Goal: Task Accomplishment & Management: Use online tool/utility

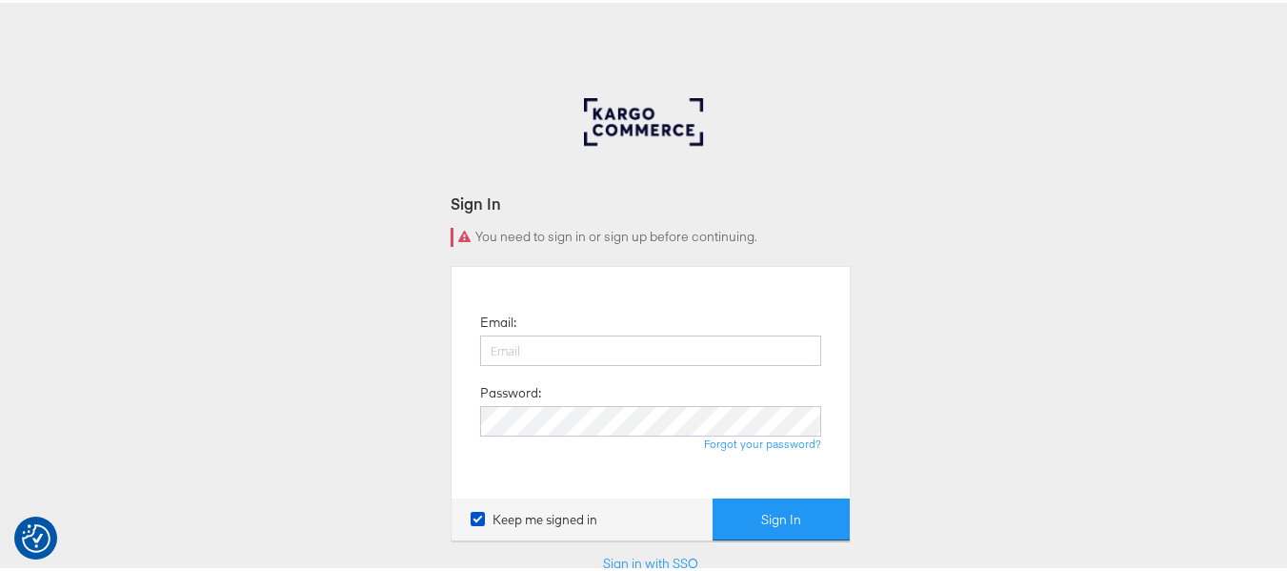
scroll to position [95, 0]
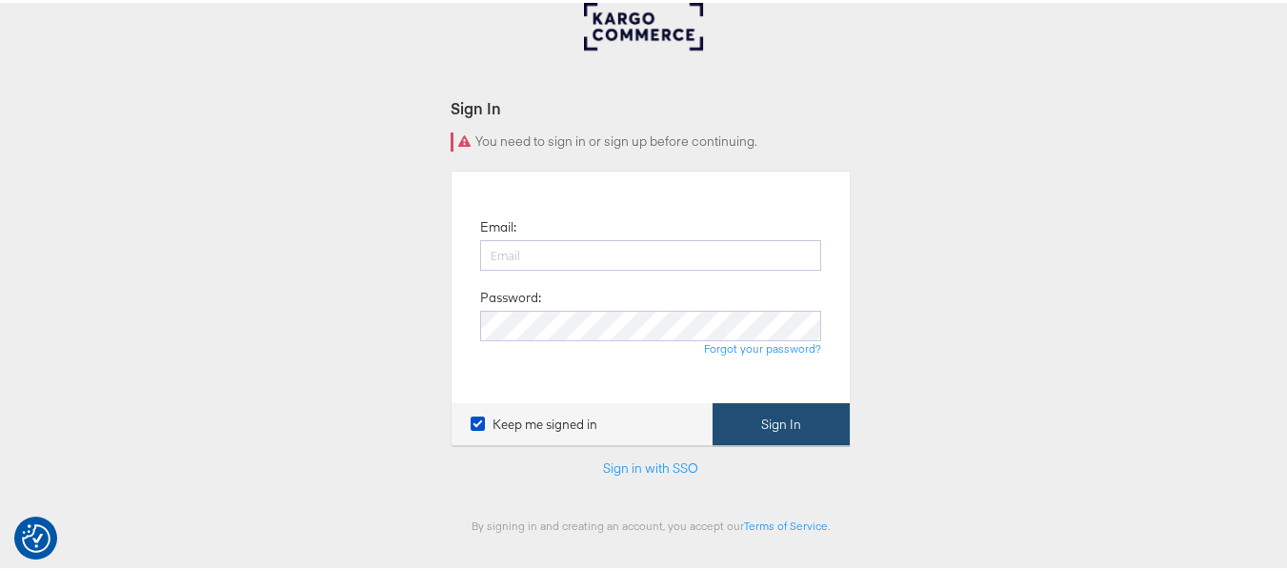
type input "[PERSON_NAME][EMAIL_ADDRESS][DOMAIN_NAME]"
click at [774, 431] on button "Sign In" at bounding box center [781, 421] width 137 height 43
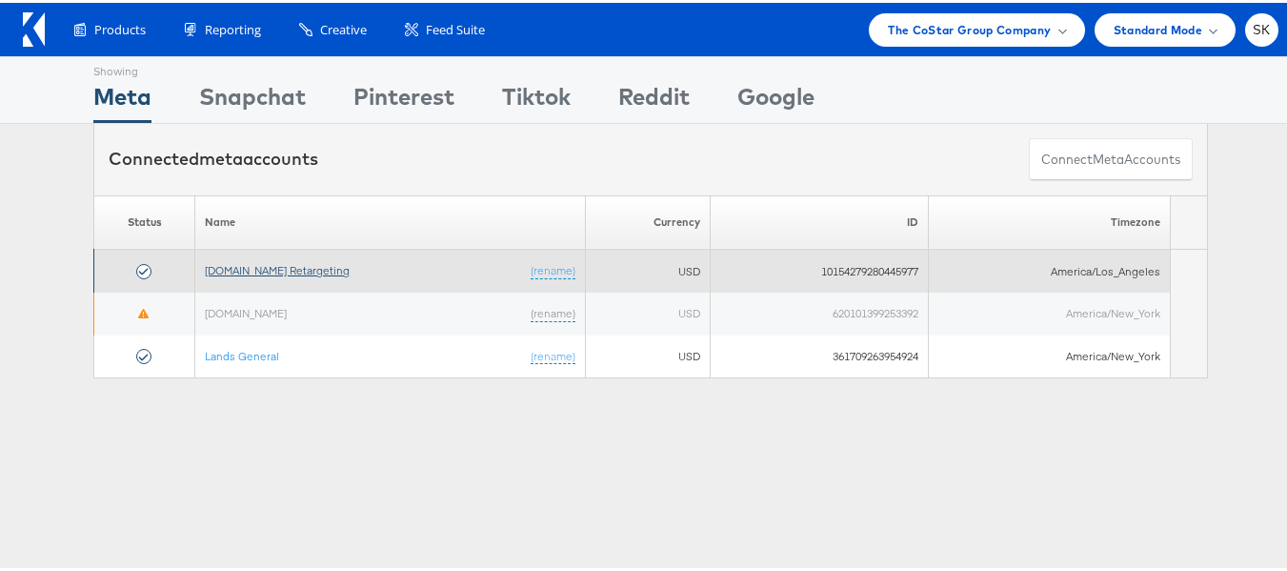
click at [291, 272] on link "[DOMAIN_NAME] Retargeting" at bounding box center [277, 267] width 145 height 14
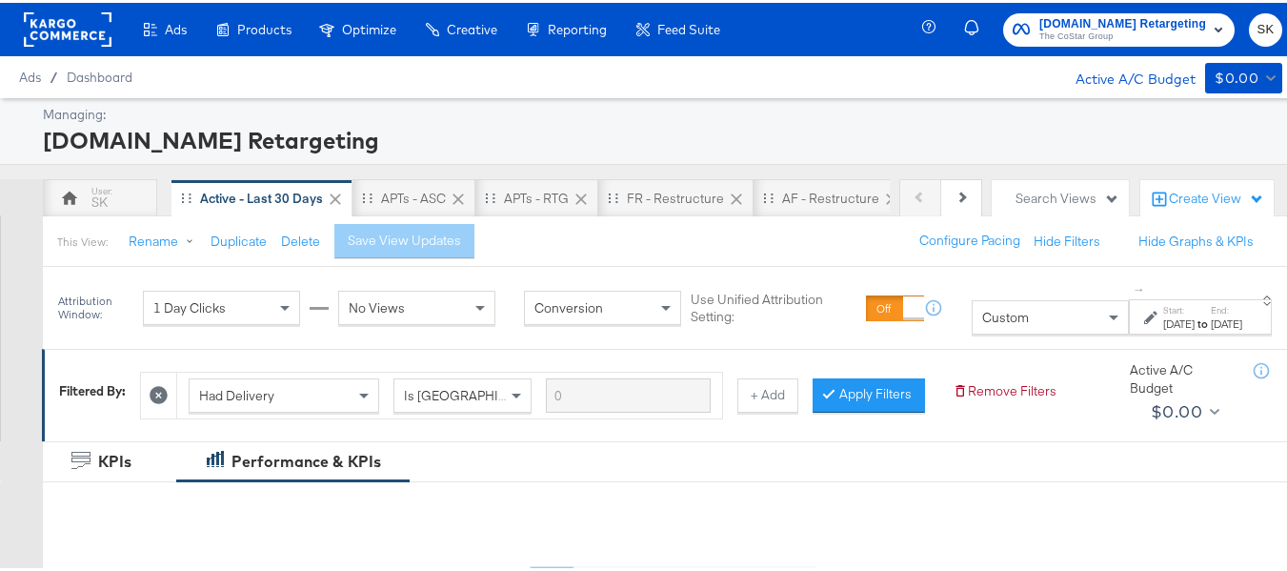
scroll to position [191, 0]
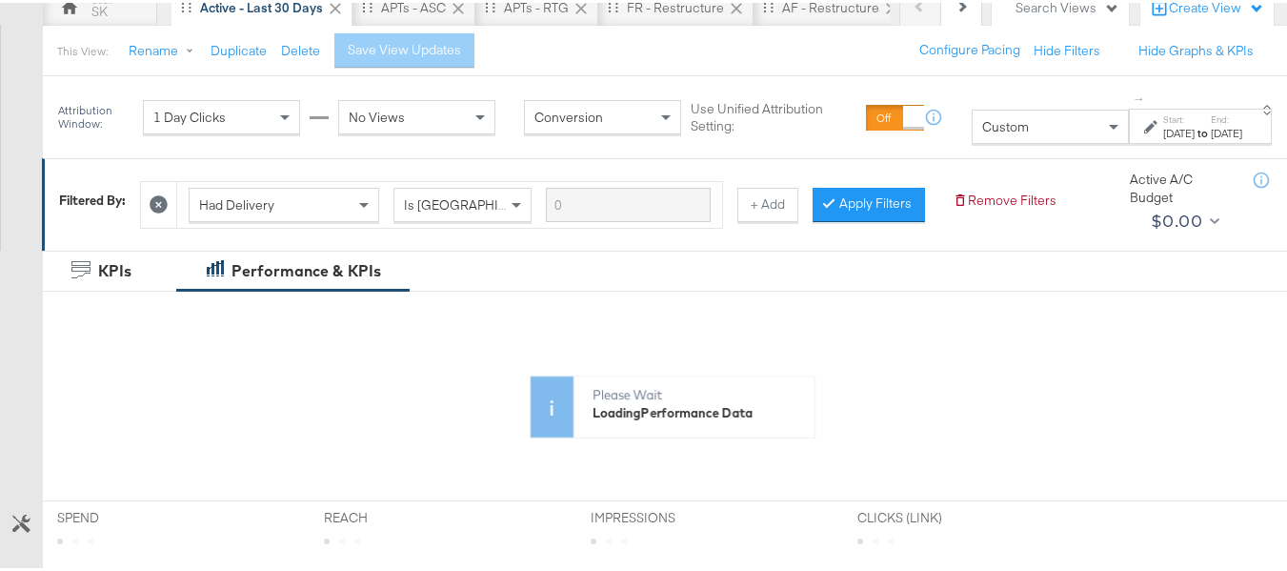
click at [975, 129] on div "Custom" at bounding box center [1050, 124] width 155 height 32
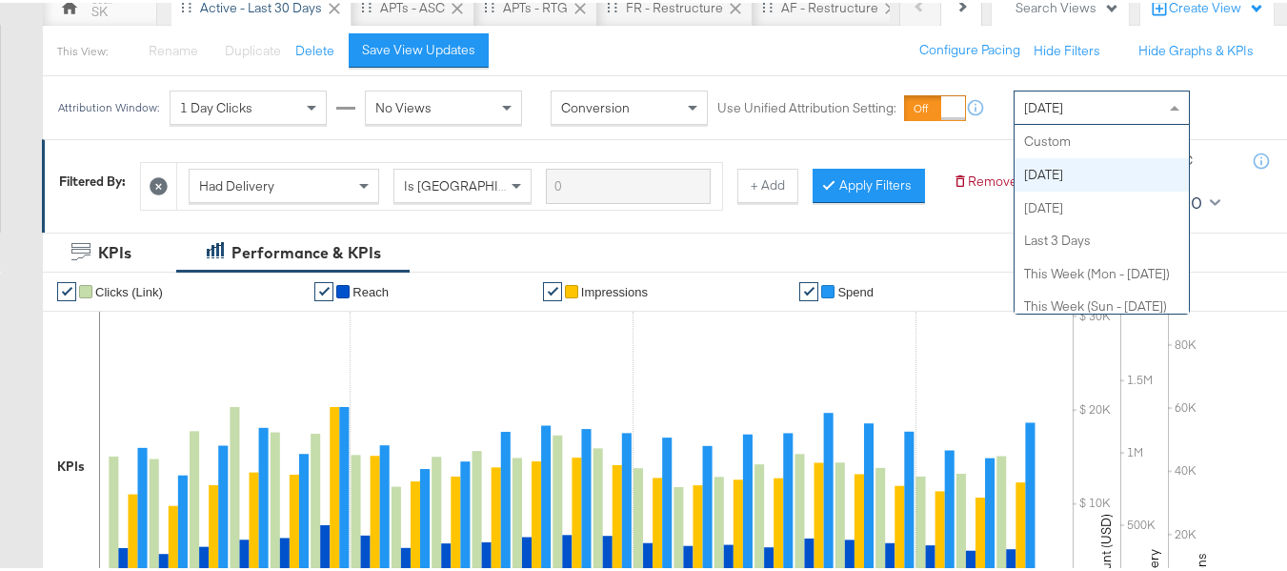
click at [1080, 115] on div "[DATE]" at bounding box center [1102, 105] width 174 height 32
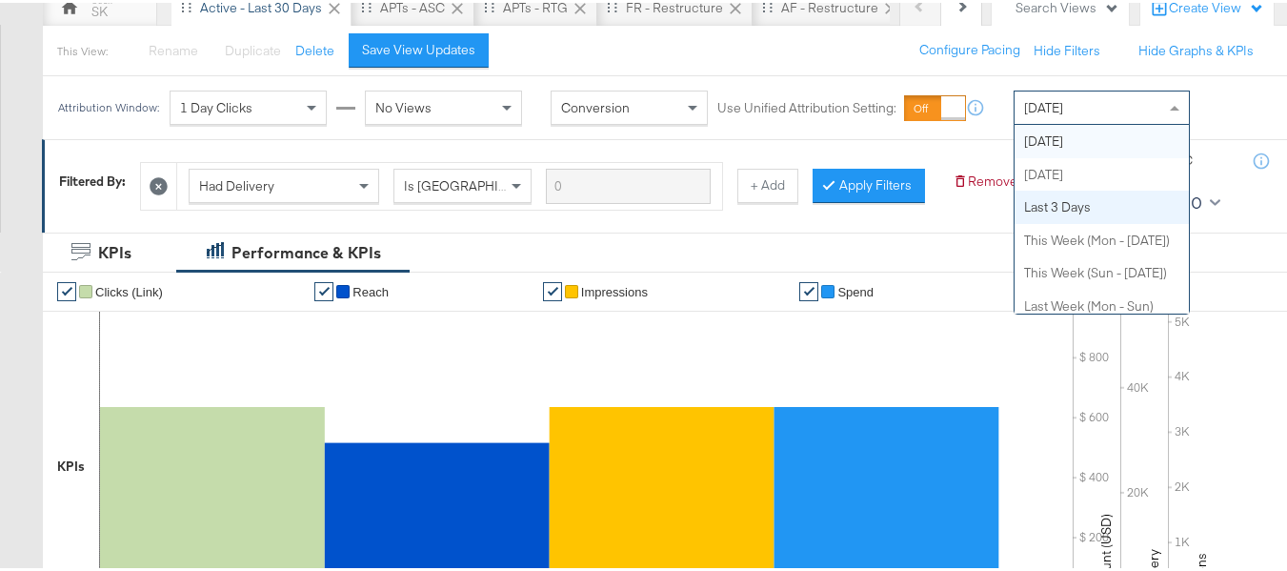
scroll to position [0, 0]
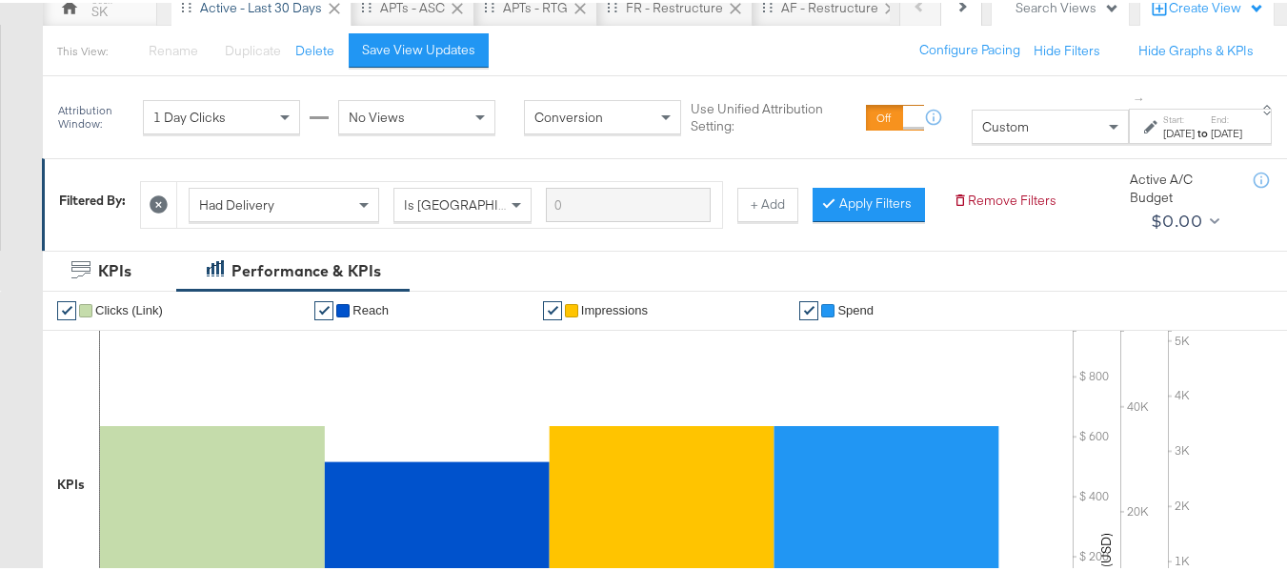
click at [1163, 131] on div "Aug 21st 2025" at bounding box center [1178, 130] width 31 height 15
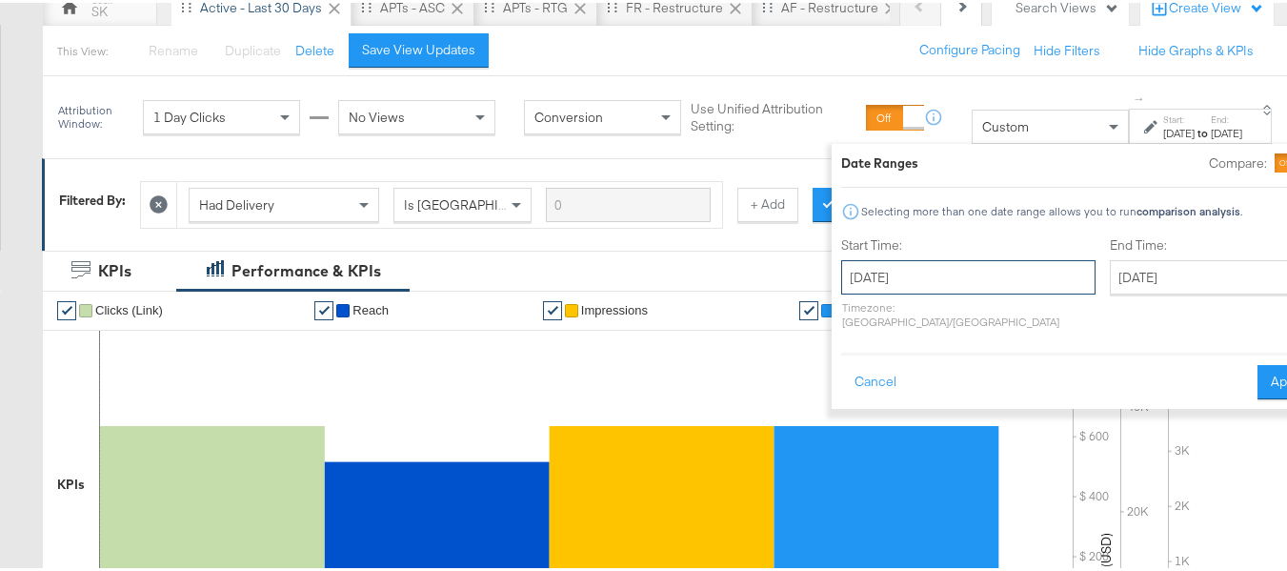
click at [906, 261] on input "August 21st 2025" at bounding box center [968, 274] width 254 height 34
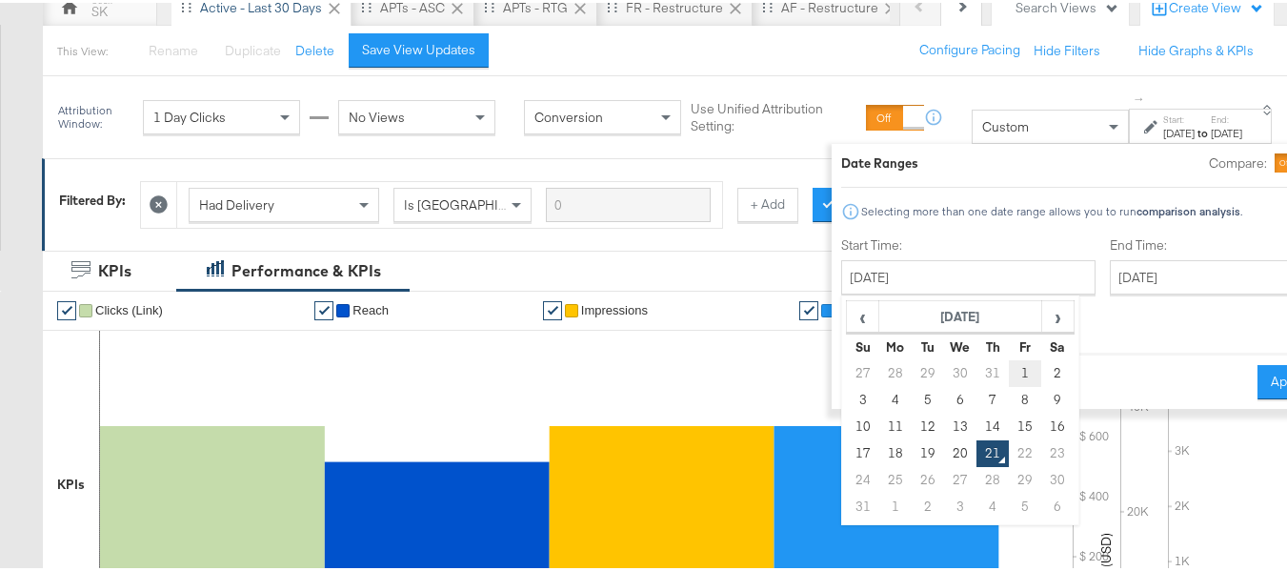
click at [1010, 371] on td "1" at bounding box center [1026, 370] width 32 height 27
type input "August 1st 2025"
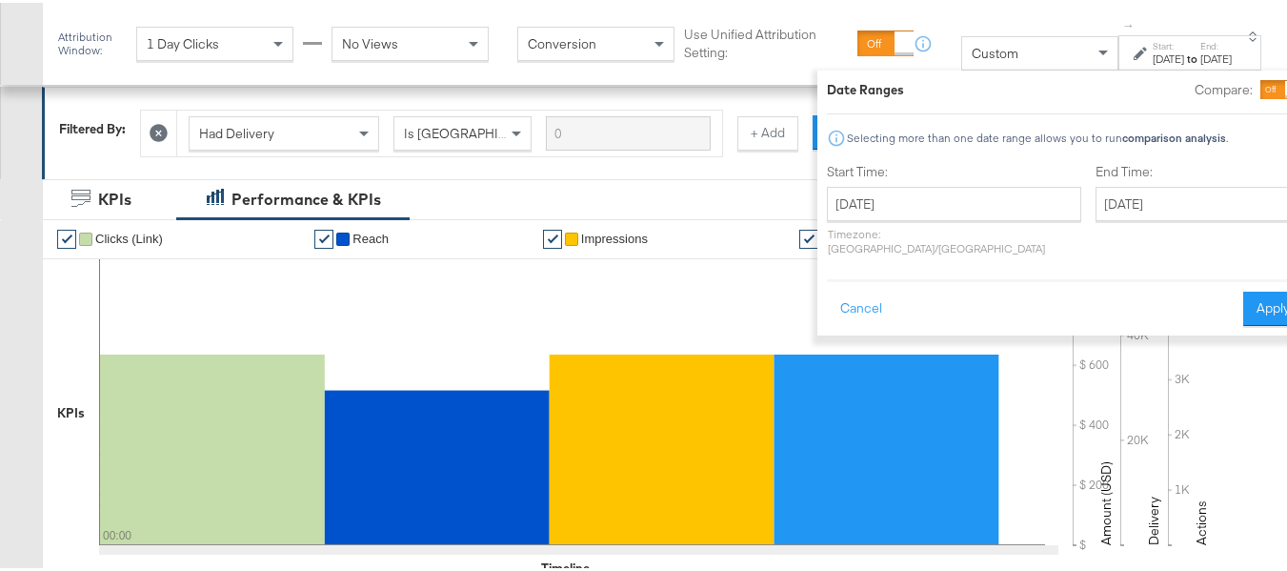
scroll to position [286, 0]
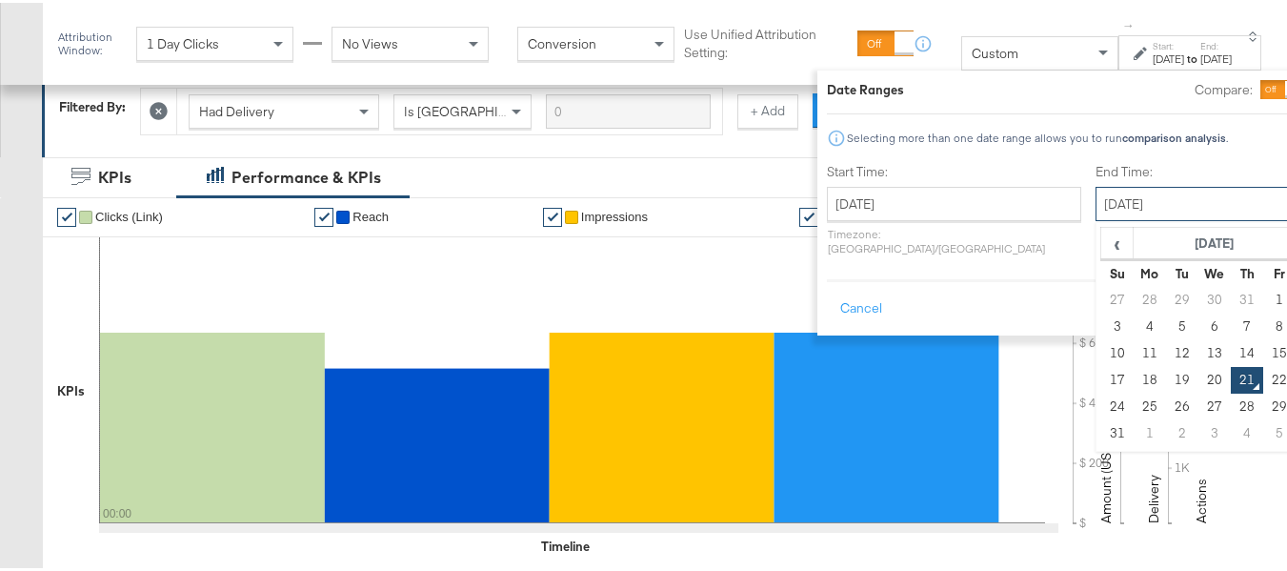
click at [1114, 210] on input "August 21st 2025" at bounding box center [1196, 201] width 200 height 34
click at [1199, 377] on td "20" at bounding box center [1215, 377] width 32 height 27
type input "August 20th 2025"
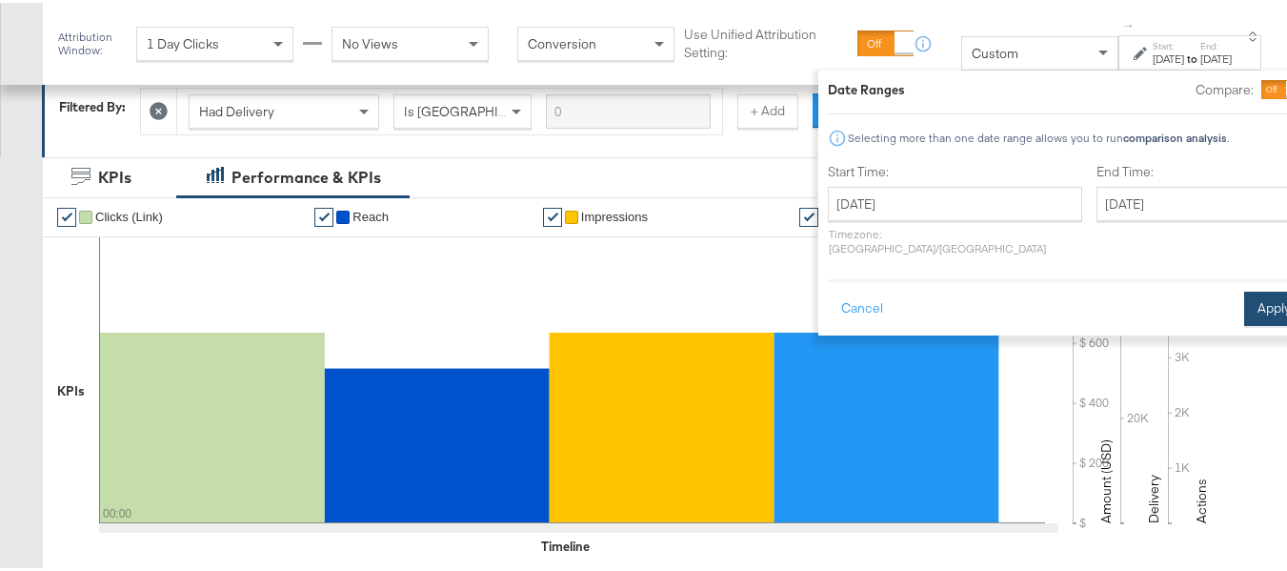
click at [1244, 296] on button "Apply" at bounding box center [1274, 306] width 60 height 34
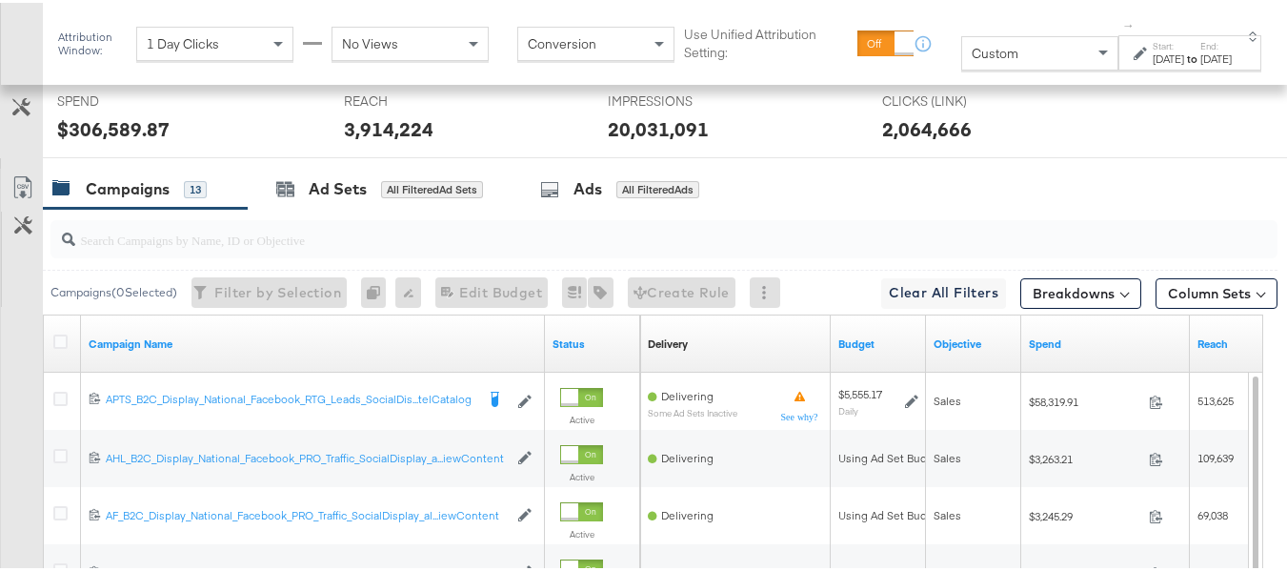
scroll to position [762, 0]
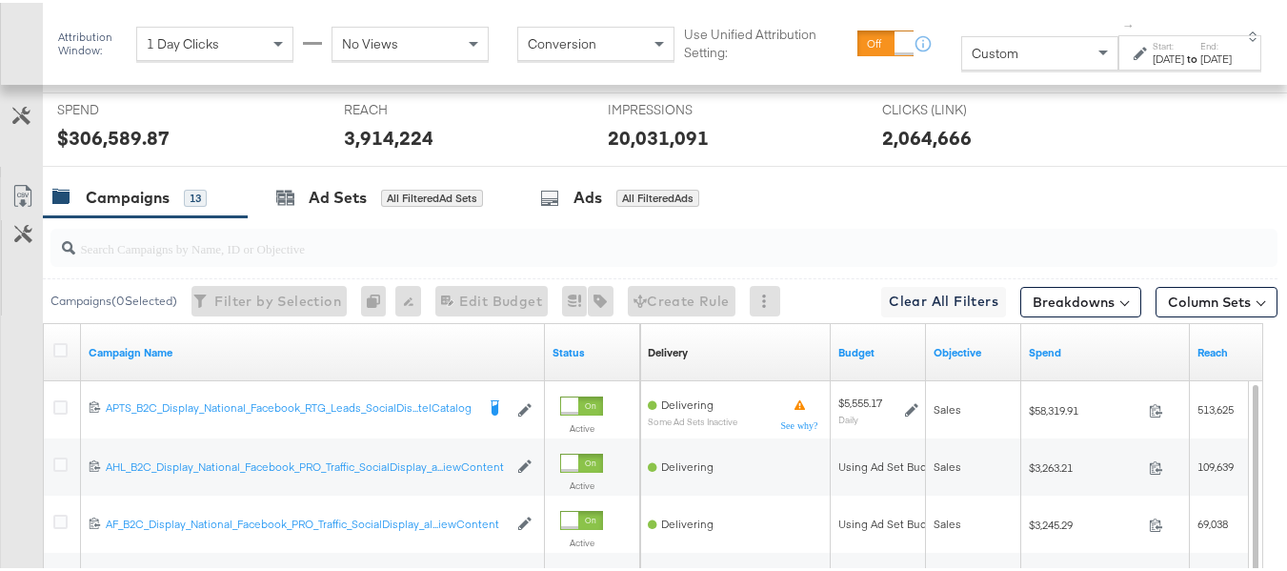
click at [216, 256] on input "search" at bounding box center [622, 237] width 1094 height 37
paste input "APTS_B2C_Display_National_Facebook_RTG_Leads_SocialDisplay_Retargeting_Diamond_…"
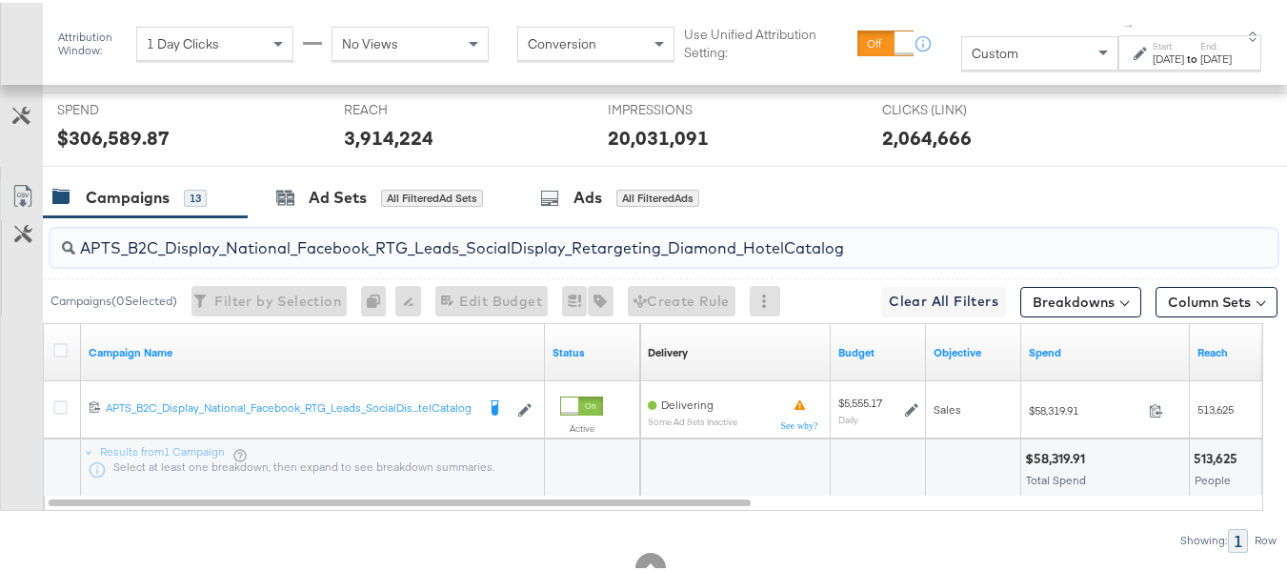
click at [208, 256] on input "APTS_B2C_Display_National_Facebook_RTG_Leads_SocialDisplay_Retargeting_Diamond_…" at bounding box center [622, 237] width 1094 height 37
paste input "alwayson_Retargeting_DARE24_DiamondPlatinum"
click at [235, 254] on input "APTS_B2C_Display_National_Facebook_RTG_Leads_SocialDisplay_alwayson_Retargeting…" at bounding box center [622, 237] width 1094 height 37
paste input "FR_B2C_Display_National_Facebook_RTG_Leads_SocialDisplay_alwayson_Retargeting_FR"
click at [202, 256] on input "FR_B2C_Display_National_Facebook_RTG_Leads_SocialDisplay_alwayson_Retargeting_F…" at bounding box center [622, 237] width 1094 height 37
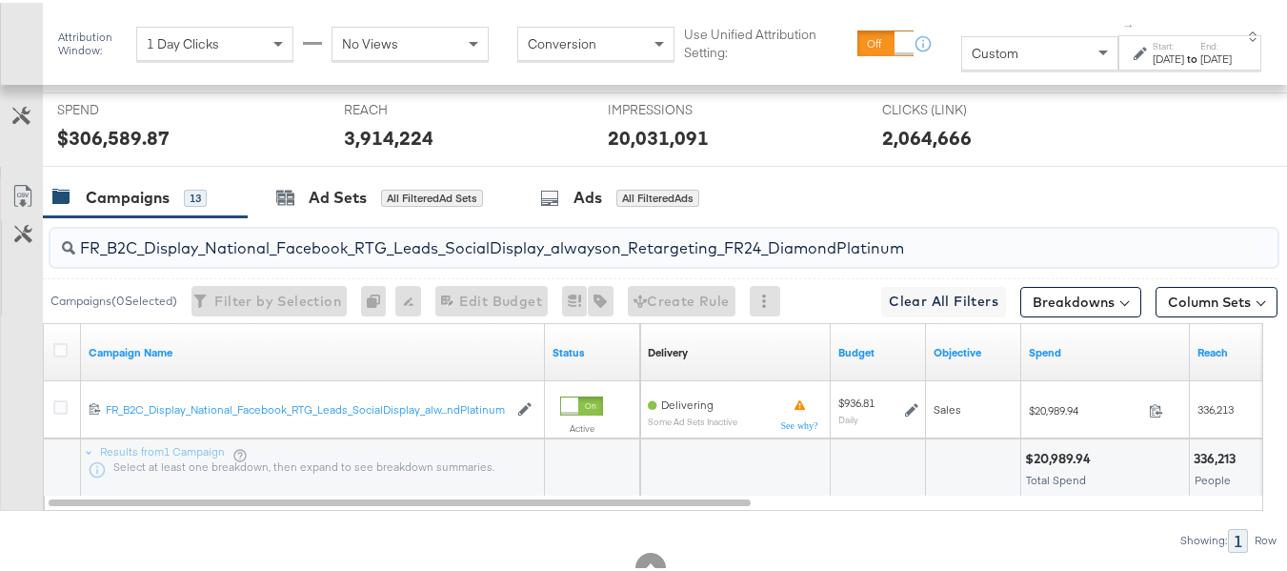
paste input "AF_B2C_Display_National_Facebook_RTG_Leads_SocialDisplay_alwayson_Retargeting_AF"
click at [212, 255] on input "AF_B2C_Display_National_Facebook_RTG_Leads_SocialDisplay_alwayson_Retargeting_A…" at bounding box center [622, 237] width 1094 height 37
paste input "HL_B2C_Display_National_Facebook_RTG_Leads_SocialDisplay_alwayson_Retargeting_A…"
click at [253, 256] on input "AHL_B2C_Display_National_Facebook_RTG_Leads_SocialDisplay_alwayson_Retargeting_…" at bounding box center [622, 237] width 1094 height 37
paste input "PTS_B2C_Display_National_Facebook_PRO_Traffic_SocialDisplay_alwayson_ASC_DARE24…"
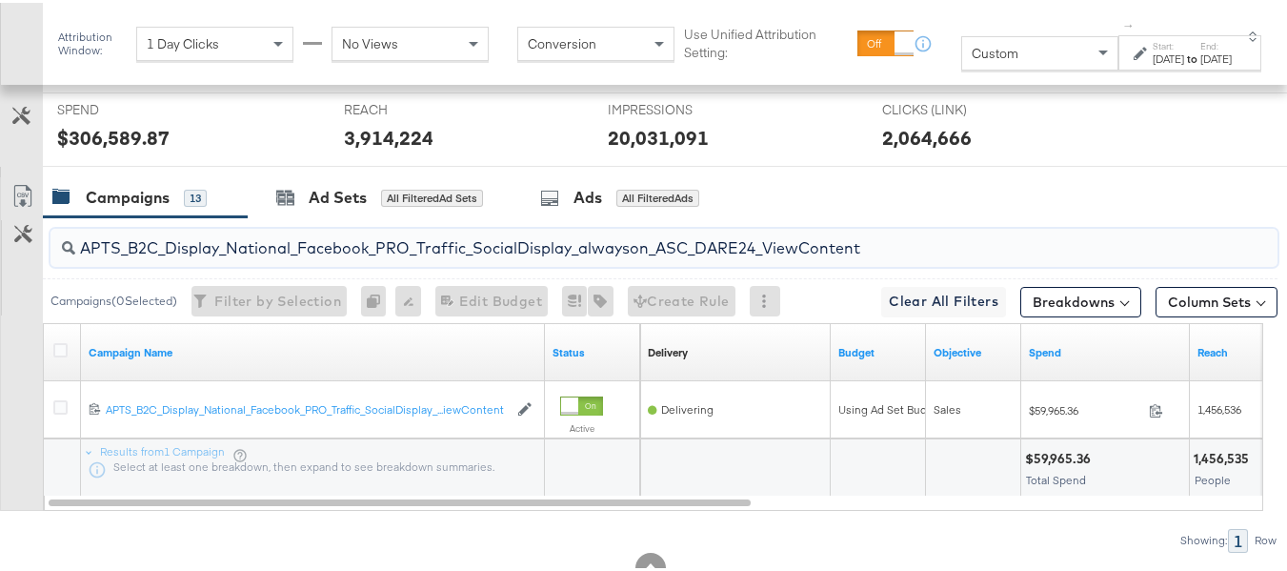
click at [235, 256] on input "APTS_B2C_Display_National_Facebook_PRO_Traffic_SocialDisplay_alwayson_ASC_DARE2…" at bounding box center [622, 237] width 1094 height 37
paste input "Leads_SocialDisplay_alwayson_ASC_DARE24_Purchase"
click at [211, 256] on input "APTS_B2C_Display_National_Facebook_PRO_Leads_SocialDisplay_alwayson_ASC_DARE24_…" at bounding box center [622, 237] width 1094 height 37
paste input "F_B2C_Display_National_Facebook_PRO_Traffic_SocialDisplay_alwayson_ASC_AF24_Vie…"
click at [219, 256] on input "AF_B2C_Display_National_Facebook_PRO_Traffic_SocialDisplay_alwayson_ASC_AF24_Vi…" at bounding box center [622, 237] width 1094 height 37
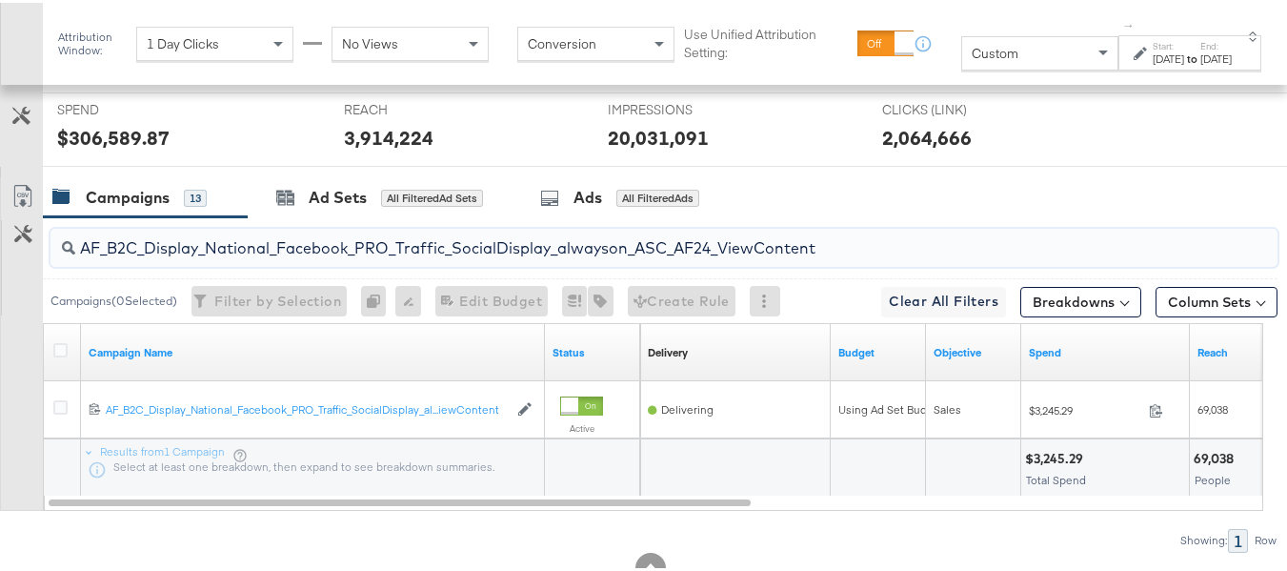
paste input "FR_B2C_Display_National_Facebook_PRO_Traffic_SocialDisplay_alwayson_ASC_FR"
click at [202, 256] on input "FR_B2C_Display_National_Facebook_PRO_Traffic_SocialDisplay_alwayson_ASC_FR24_Vi…" at bounding box center [622, 237] width 1094 height 37
paste input "AHL_B2C_Display_National_Facebook_PRO_Traffic_SocialDisplay_alwayson_ASC_AHL"
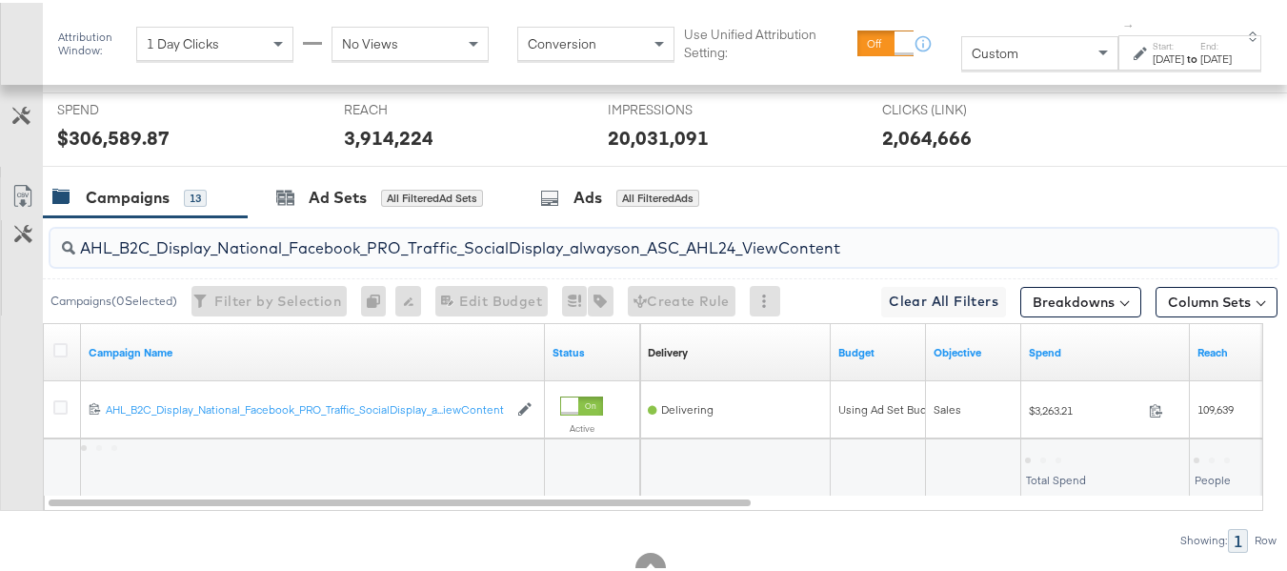
type input "AHL_B2C_Display_National_Facebook_PRO_Traffic_SocialDisplay_alwayson_ASC_AHL24_…"
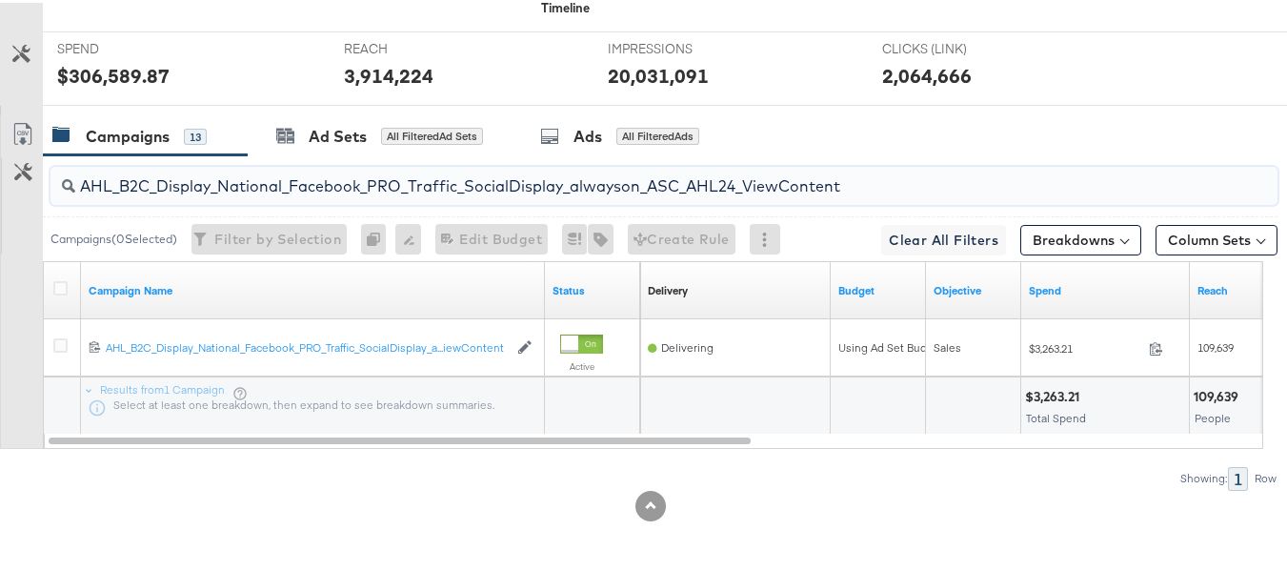
scroll to position [0, 0]
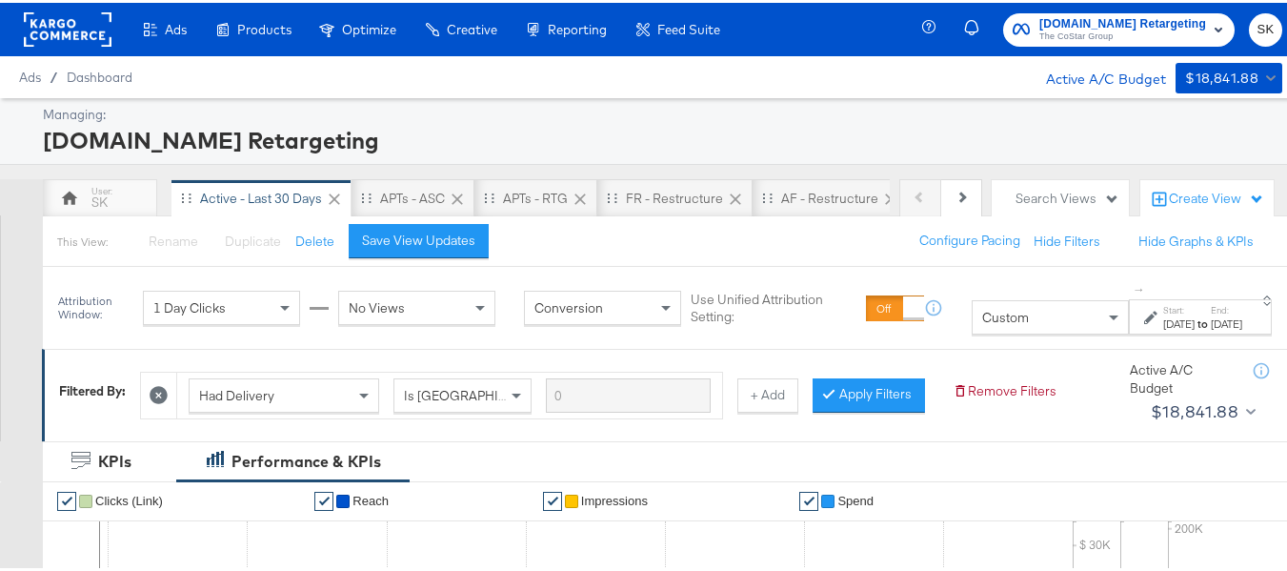
click at [1059, 33] on span "The CoStar Group" at bounding box center [1122, 34] width 167 height 15
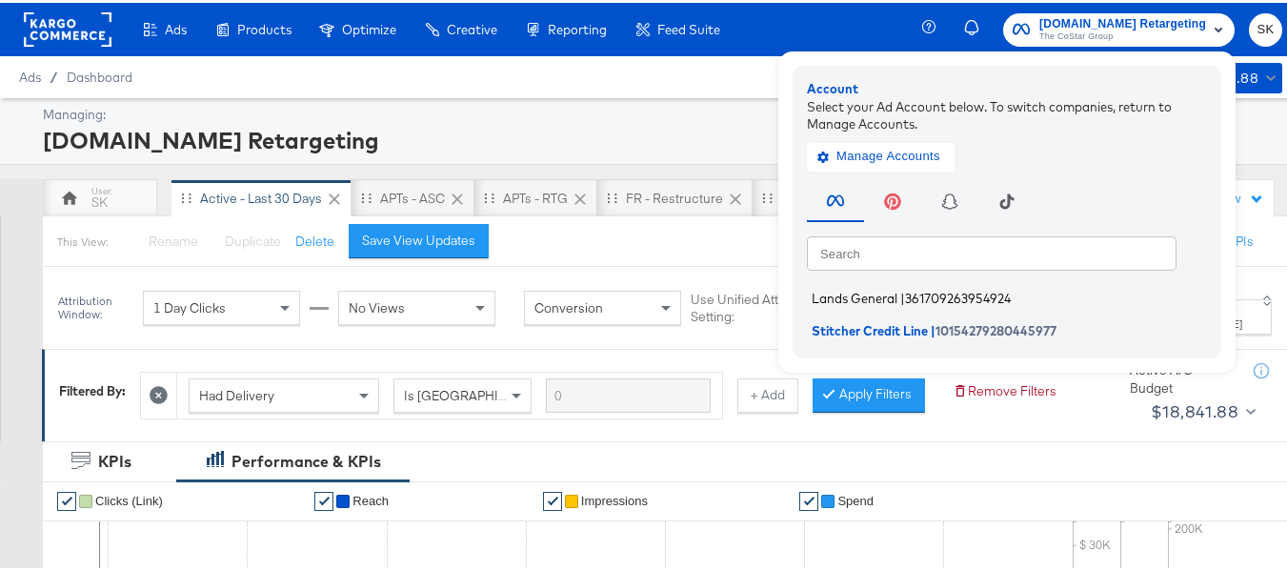
click at [842, 297] on span "Lands General" at bounding box center [855, 295] width 86 height 15
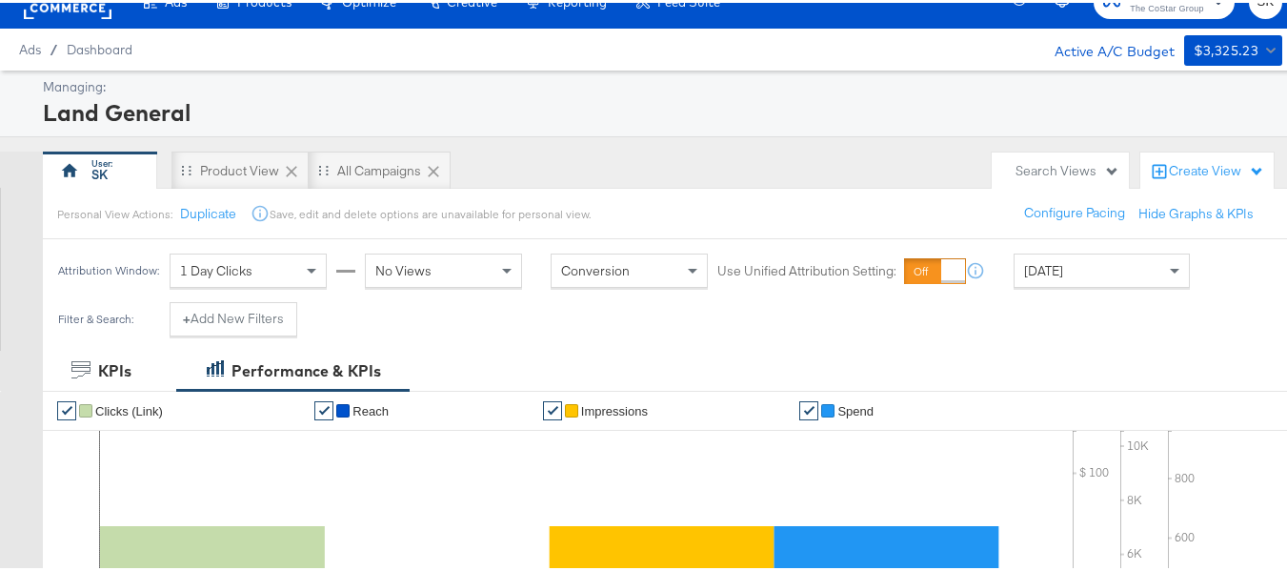
scroll to position [381, 0]
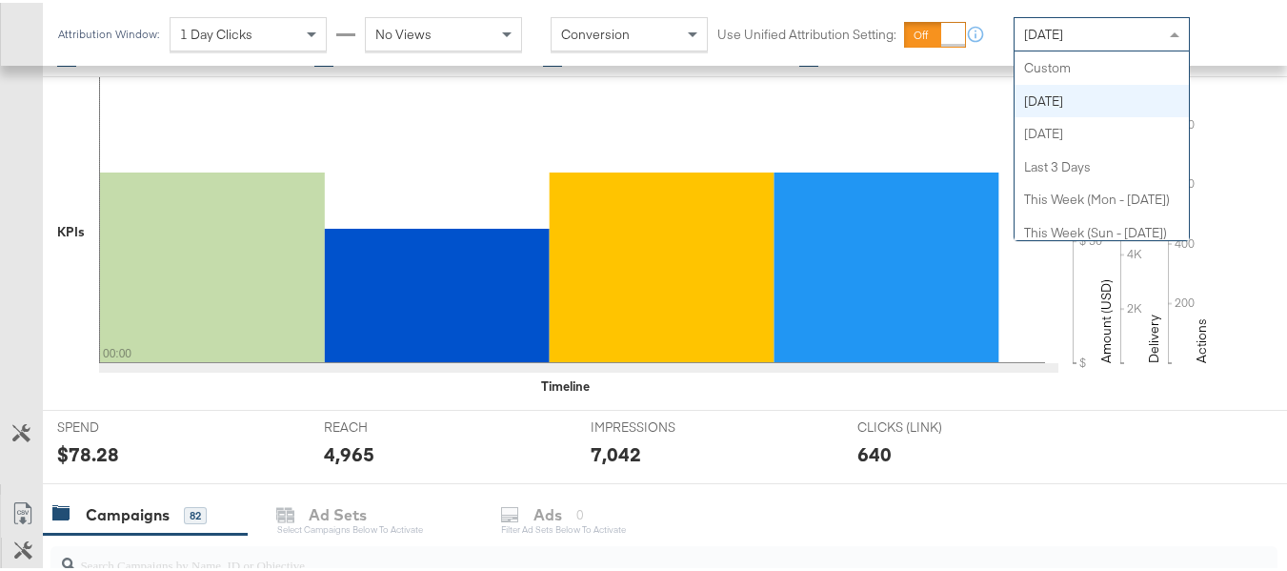
click at [1060, 39] on div "[DATE]" at bounding box center [1102, 31] width 174 height 32
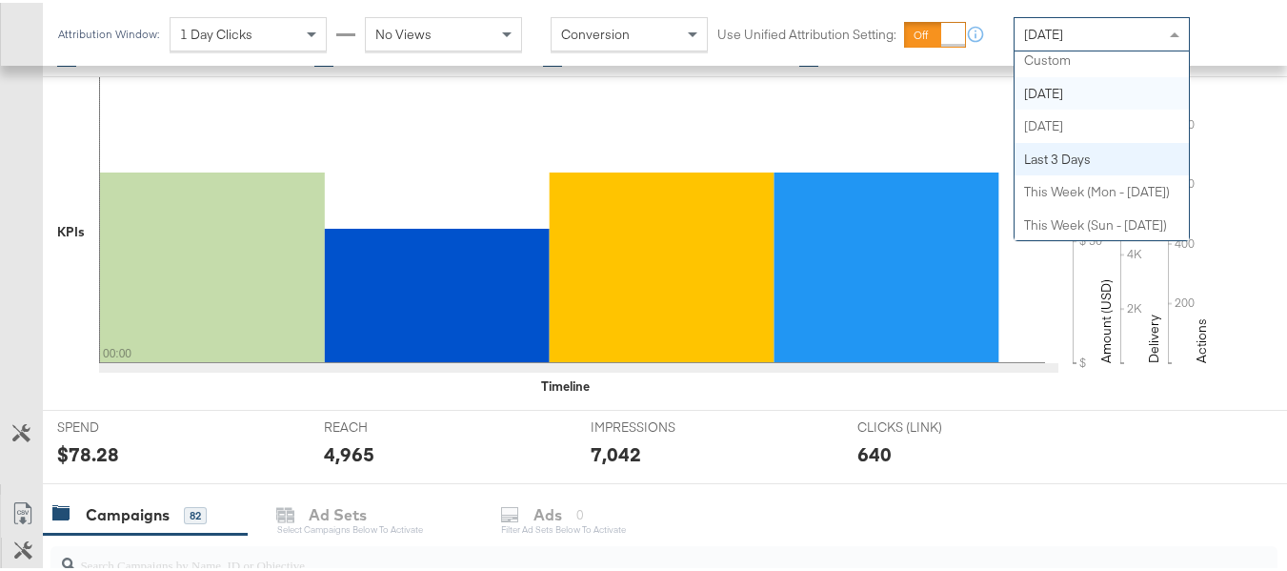
scroll to position [0, 0]
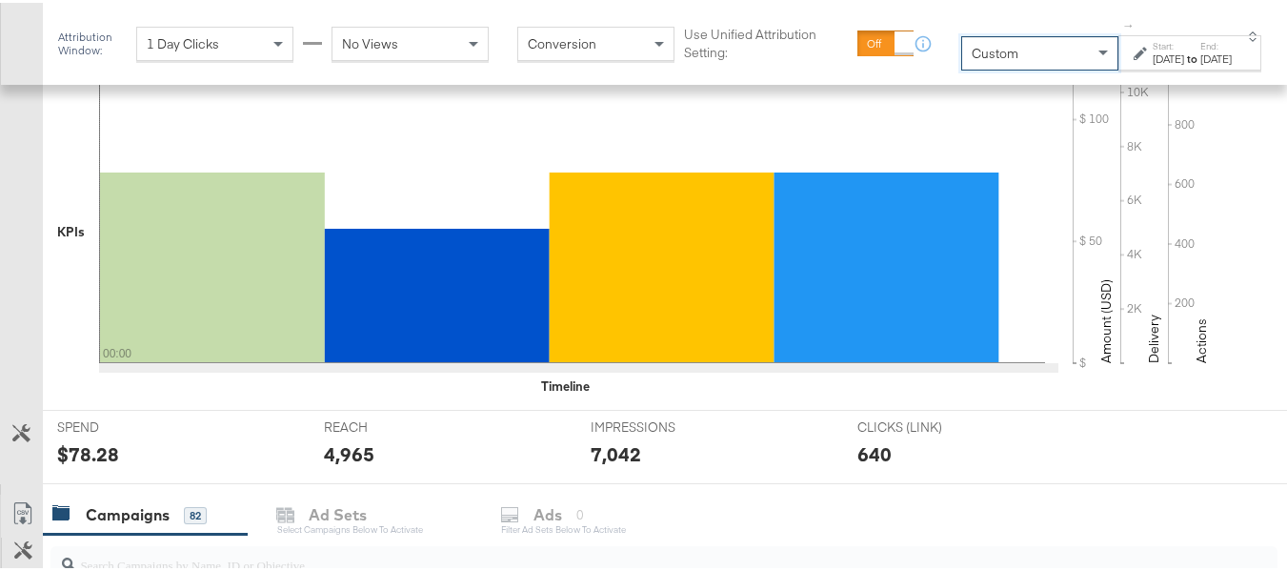
click at [1184, 56] on strong "to" at bounding box center [1192, 56] width 16 height 14
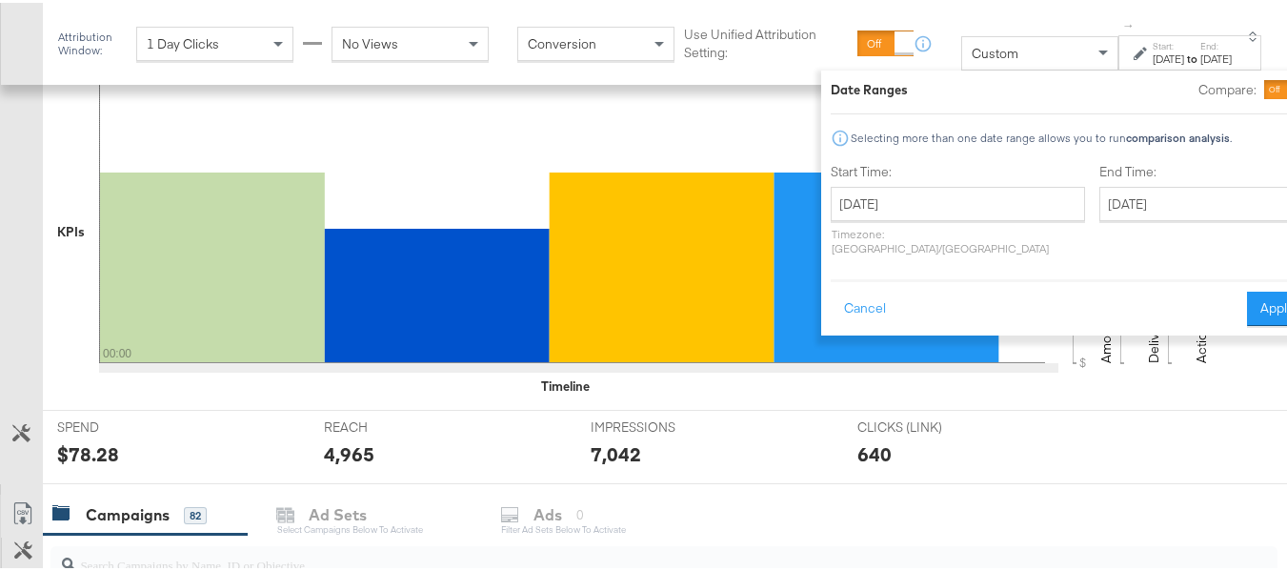
click at [959, 224] on p "Timezone: Asia/Calcutta" at bounding box center [958, 238] width 254 height 29
click at [933, 192] on input "[DATE]" at bounding box center [958, 201] width 254 height 34
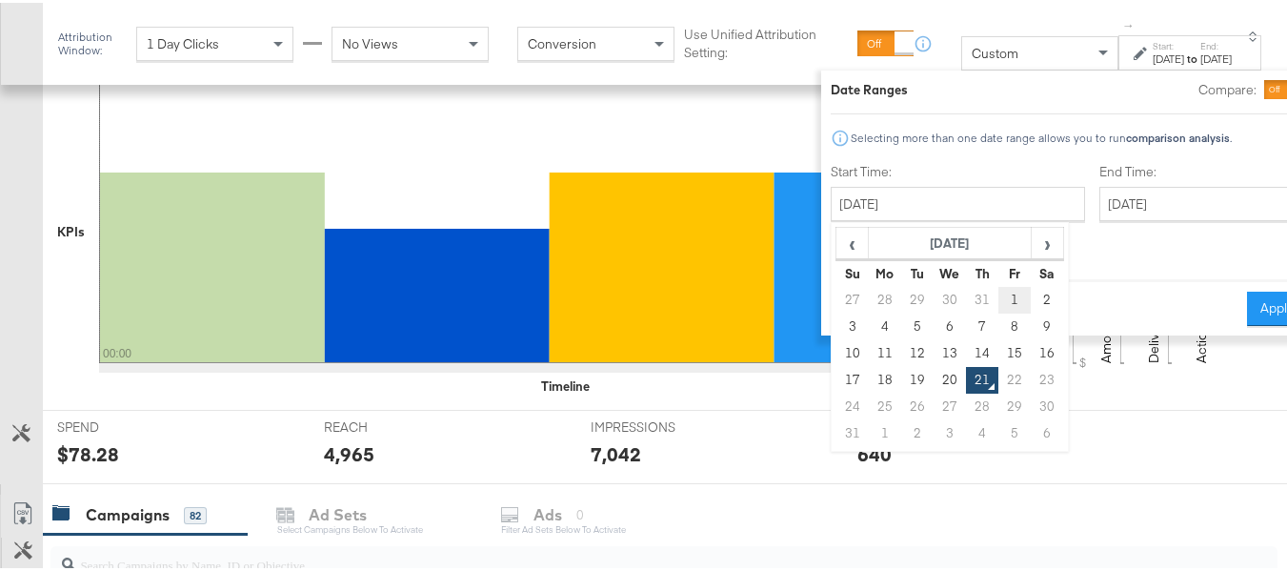
click at [999, 294] on td "1" at bounding box center [1015, 297] width 32 height 27
type input "[DATE]"
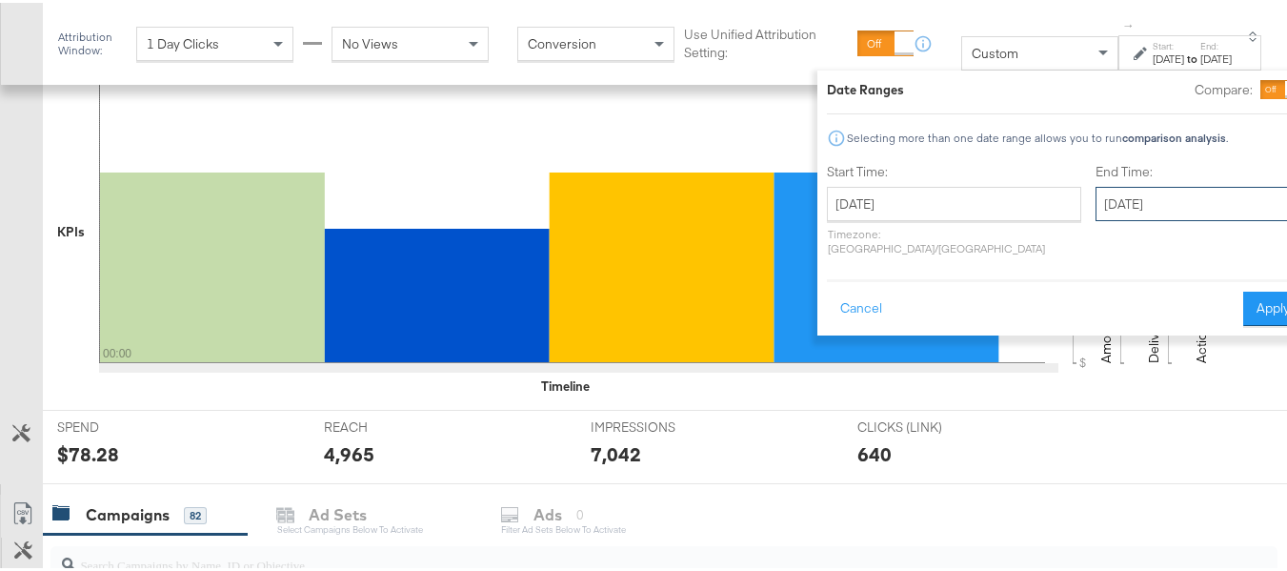
click at [1098, 196] on input "[DATE]" at bounding box center [1196, 201] width 200 height 34
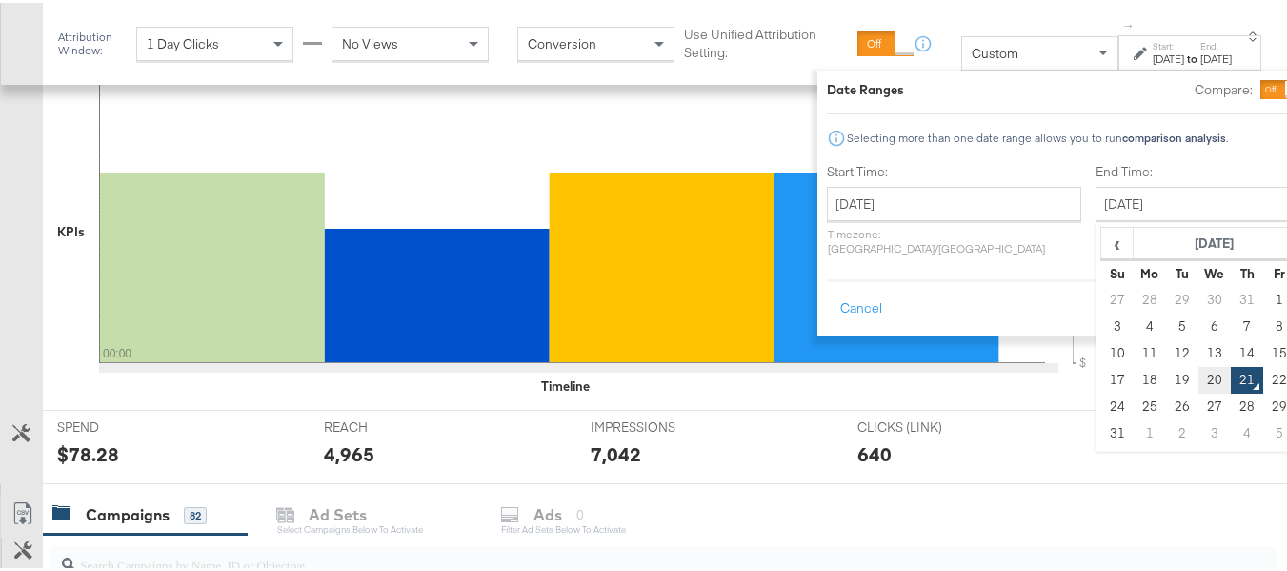
click at [1199, 373] on td "20" at bounding box center [1215, 377] width 32 height 27
type input "[DATE]"
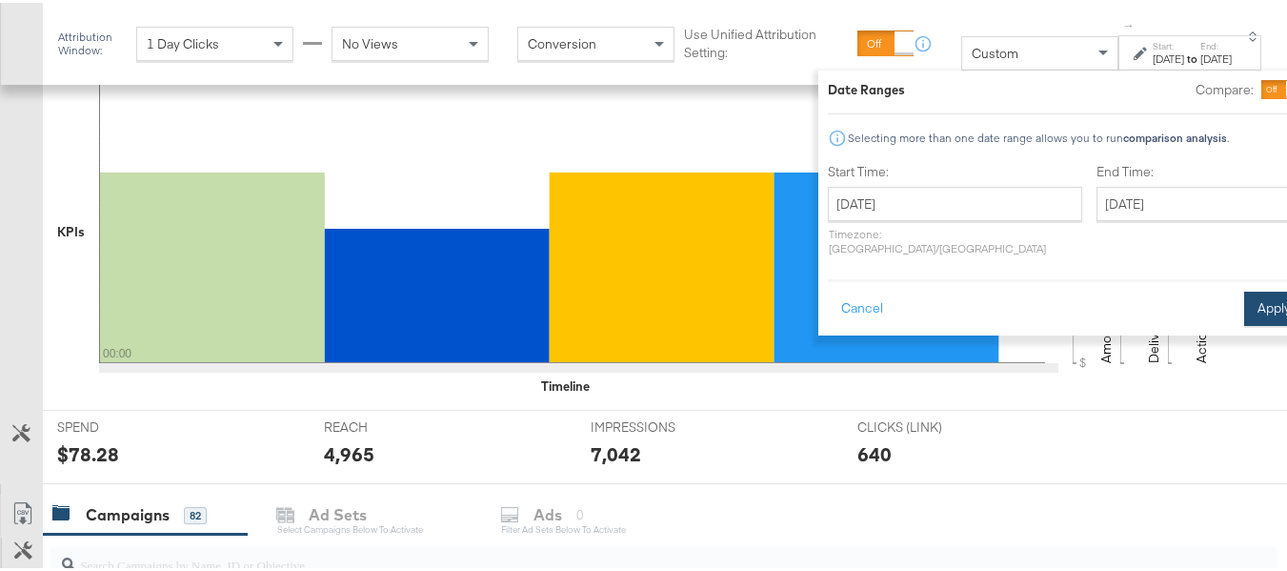
click at [1244, 290] on button "Apply" at bounding box center [1274, 306] width 60 height 34
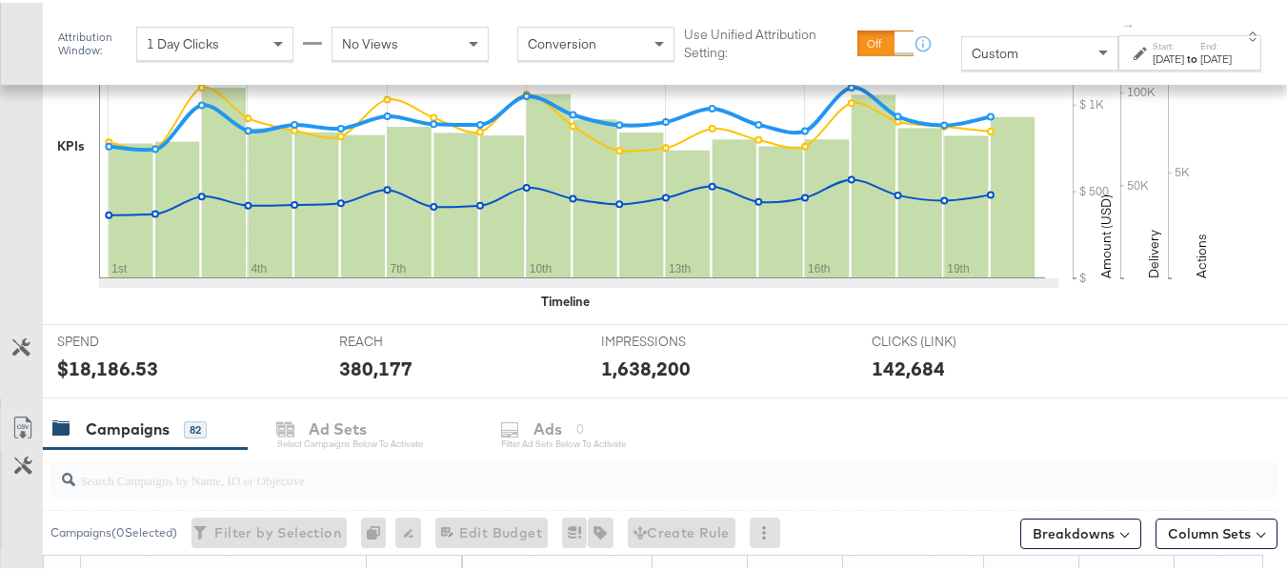
scroll to position [783, 0]
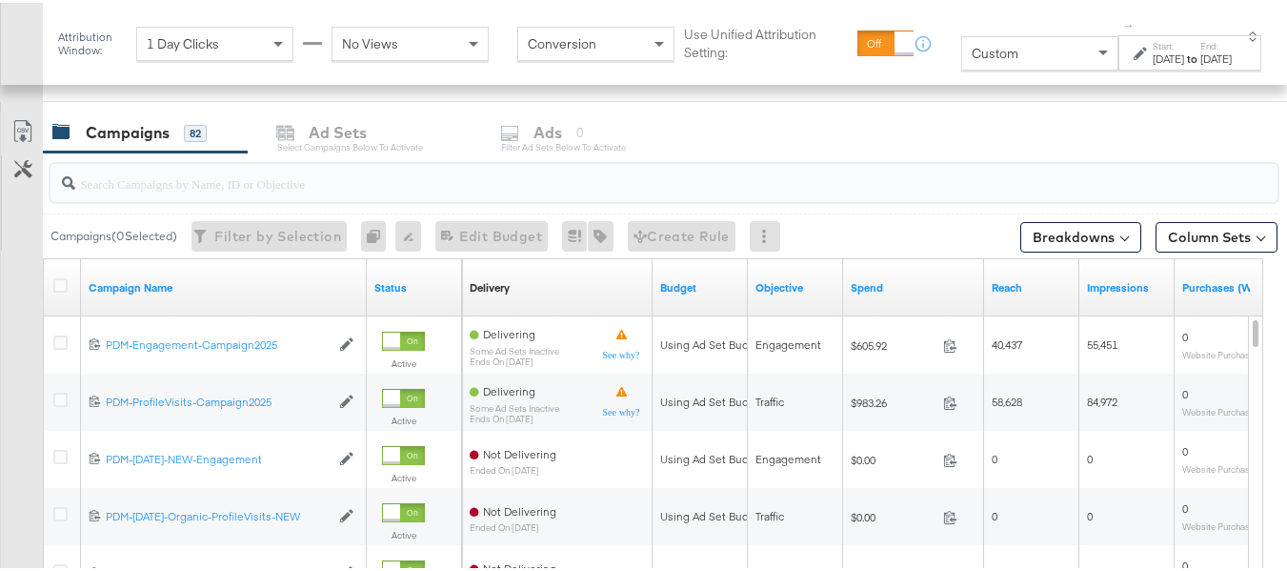
click at [154, 174] on input "search" at bounding box center [622, 172] width 1094 height 37
paste input "B2C_LAND_KC_RT_Sig_24"
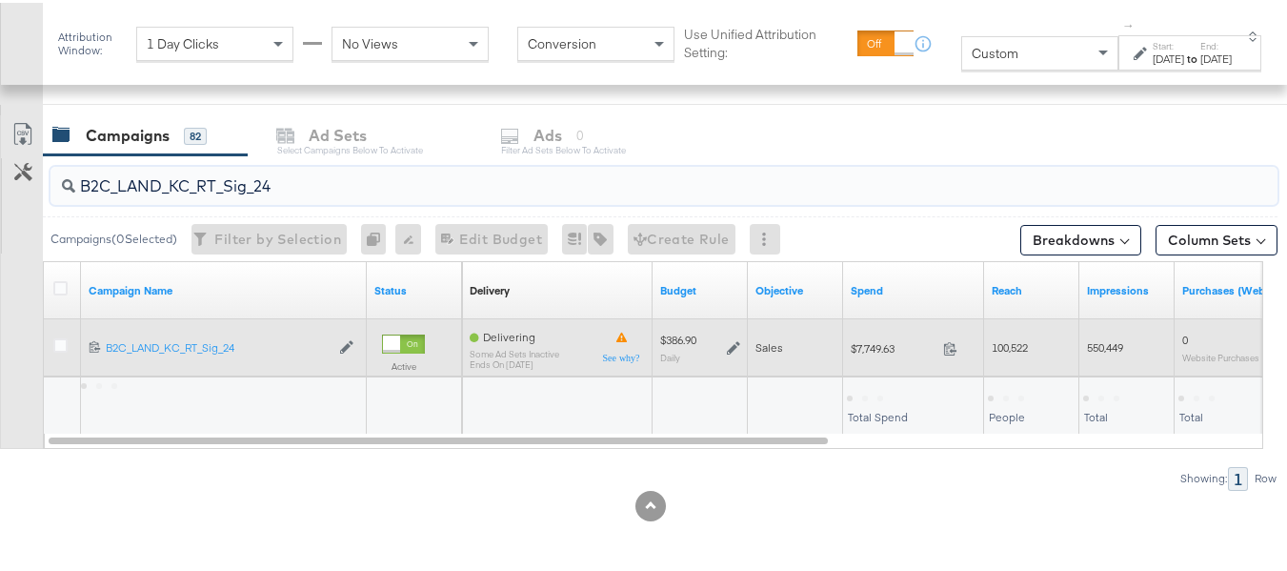
scroll to position [780, 0]
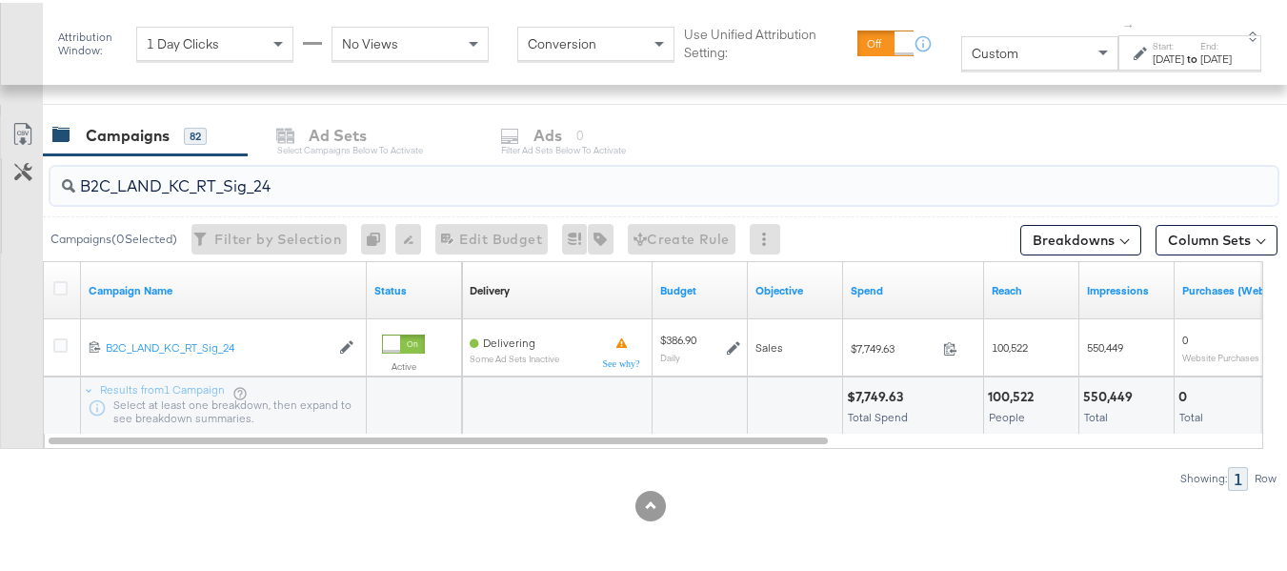
click at [253, 179] on input "B2C_LAND_KC_RT_Sig_24" at bounding box center [622, 175] width 1094 height 37
paste input "B_Ecommerce_KC_Retargeting_LW&LOA_Traffic"
click at [258, 185] on input "B2B_Ecommerce_KC_Retargeting_LW&LOA_Traffic" at bounding box center [622, 175] width 1094 height 37
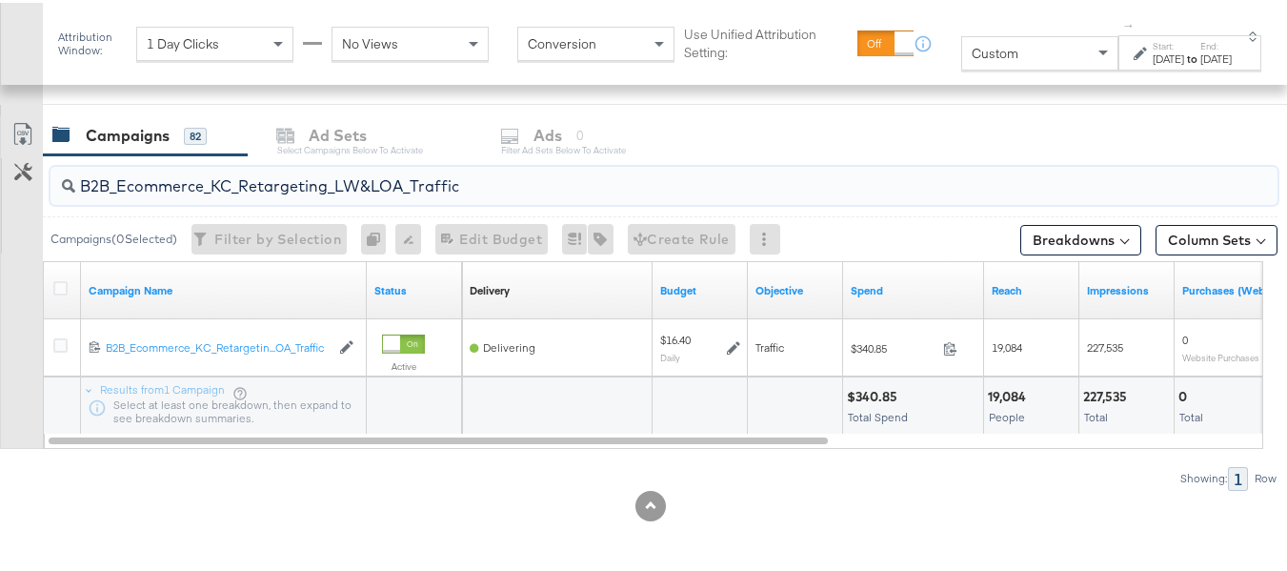
click at [258, 185] on input "B2B_Ecommerce_KC_Retargeting_LW&LOA_Traffic" at bounding box center [622, 175] width 1094 height 37
paste input "KC_Retargeting_Prospects & Clients_Conversions"
click at [203, 176] on input "B2B_KC_Retargeting_Prospects & Clients_Conversions" at bounding box center [622, 175] width 1094 height 37
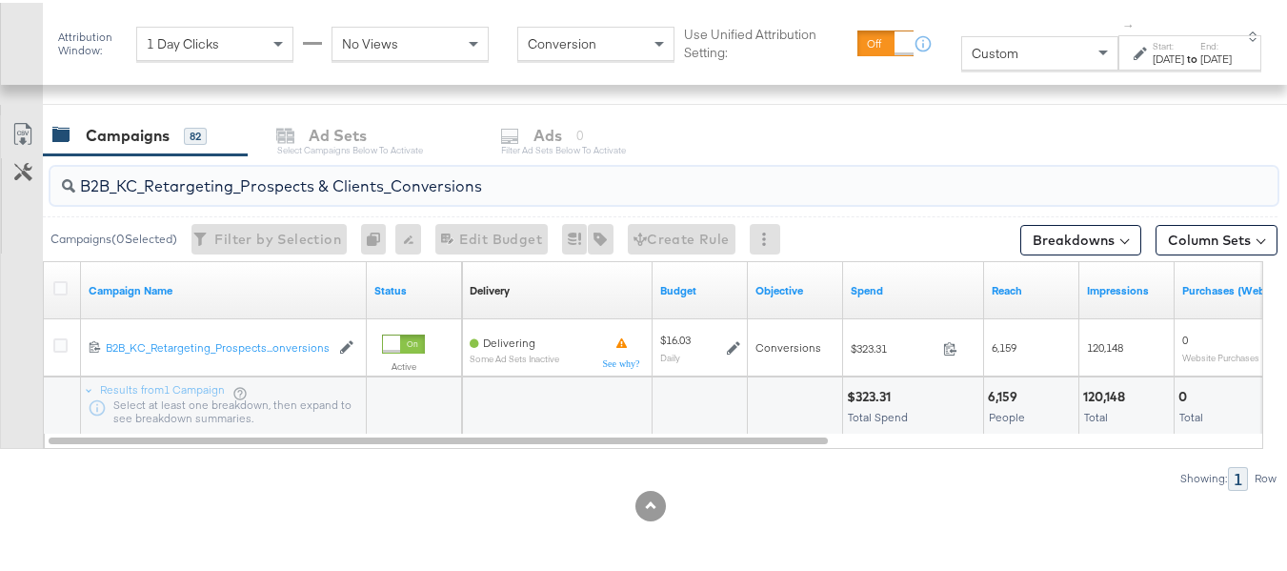
click at [203, 176] on input "B2B_KC_Retargeting_Prospects & Clients_Conversions" at bounding box center [622, 175] width 1094 height 37
paste input "C_LAND_KC_Pros_Sig"
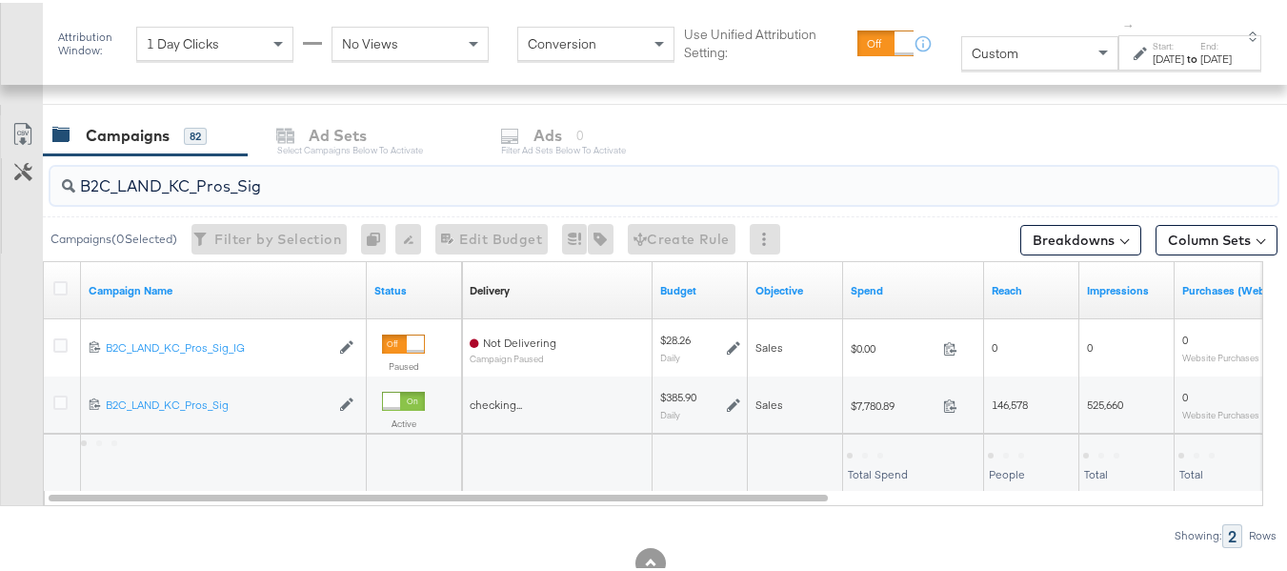
scroll to position [783, 0]
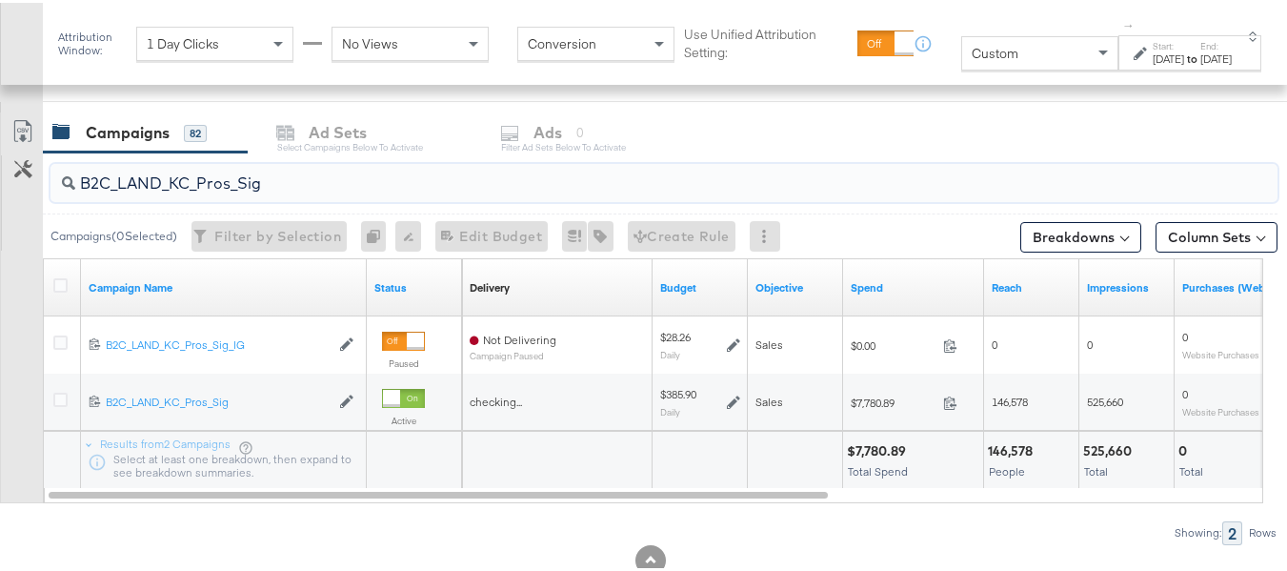
type input "B2C_LAND_KC_Pros_Sig"
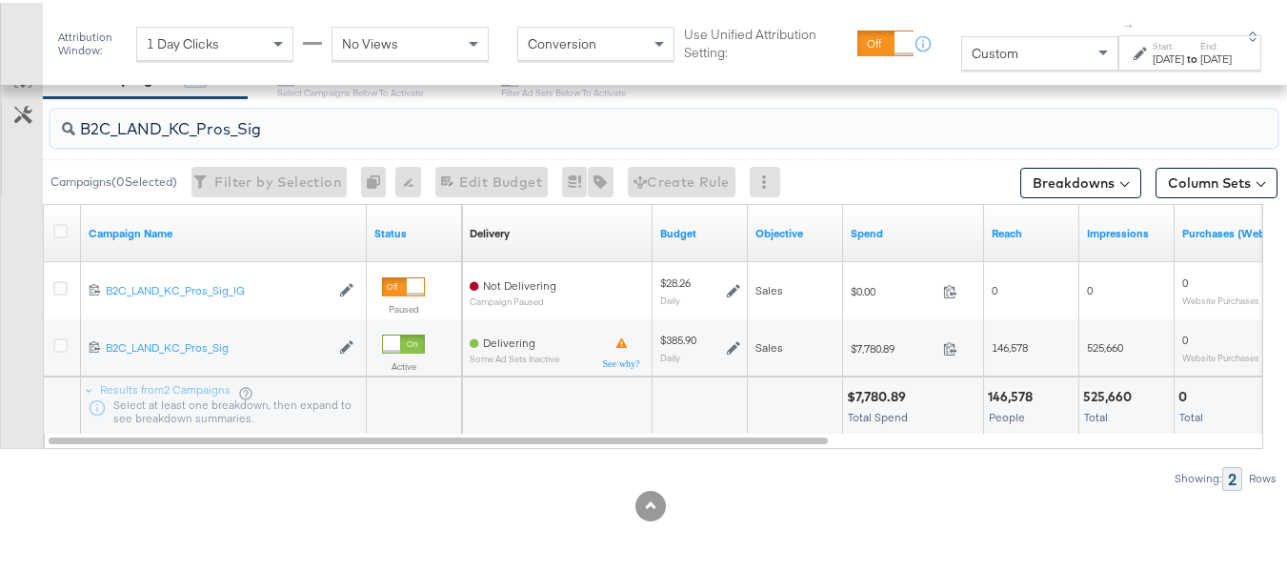
scroll to position [0, 0]
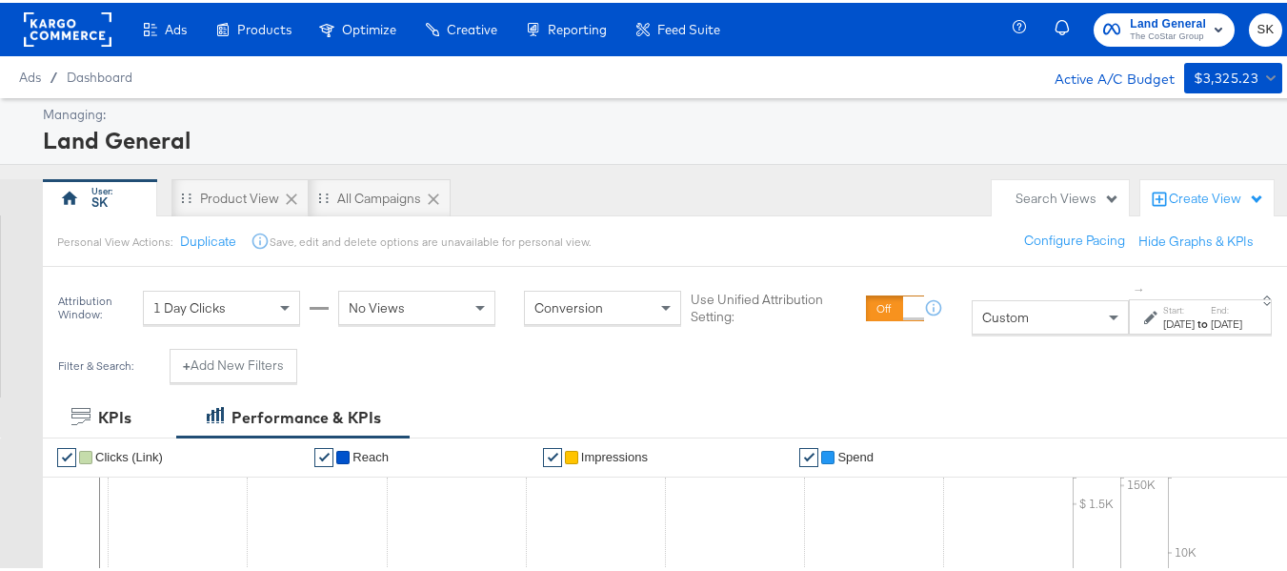
click at [1257, 19] on span "SK" at bounding box center [1266, 27] width 18 height 22
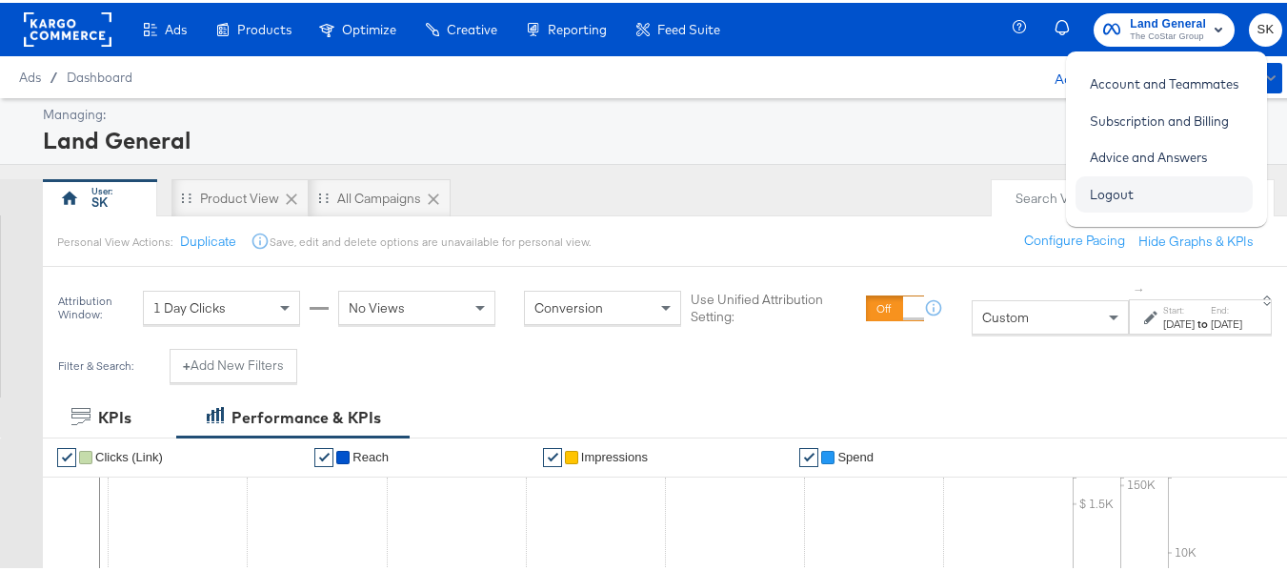
click at [1098, 199] on link "Logout" at bounding box center [1112, 191] width 72 height 34
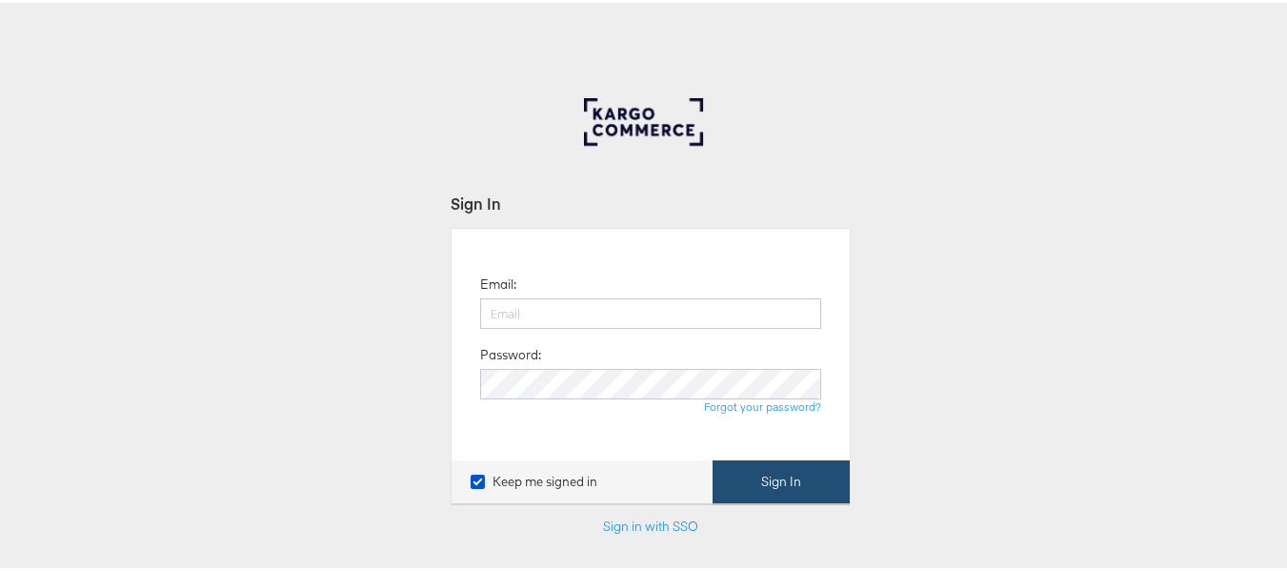
type input "shravan.kumar@kargo.com"
click at [777, 470] on button "Sign In" at bounding box center [781, 478] width 137 height 43
